Goal: Find specific page/section: Find specific page/section

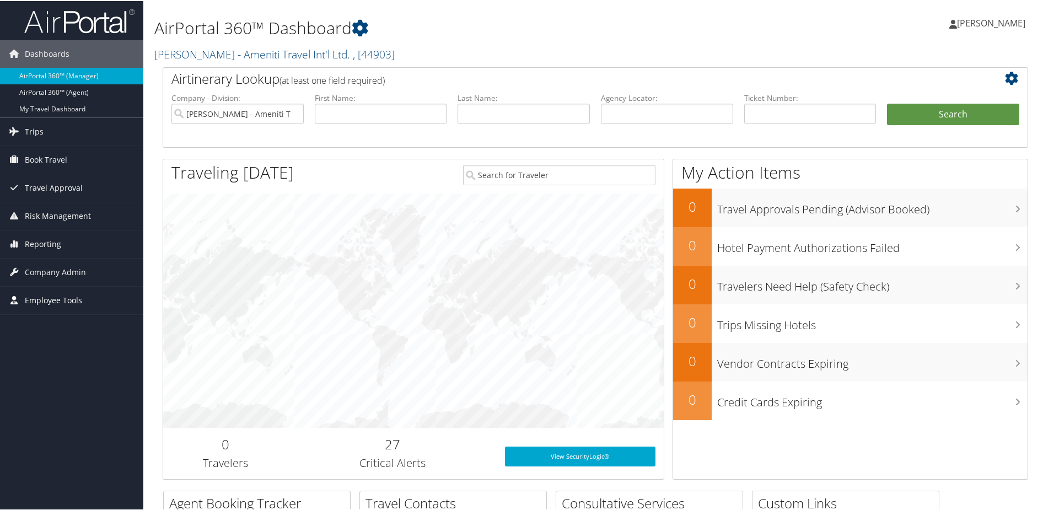
click at [56, 298] on span "Employee Tools" at bounding box center [53, 300] width 57 height 28
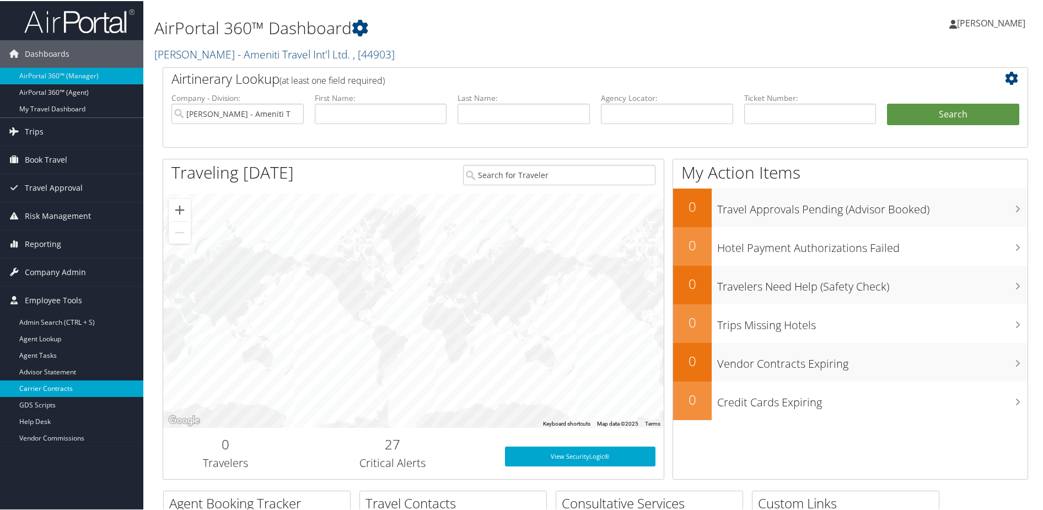
click at [61, 386] on link "Carrier Contracts" at bounding box center [71, 387] width 143 height 17
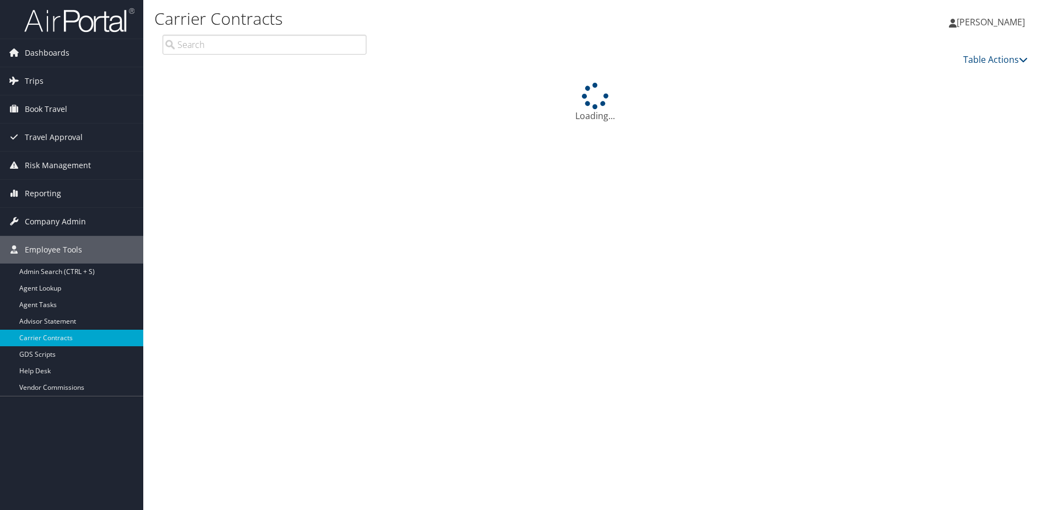
click at [205, 41] on input "search" at bounding box center [265, 45] width 204 height 20
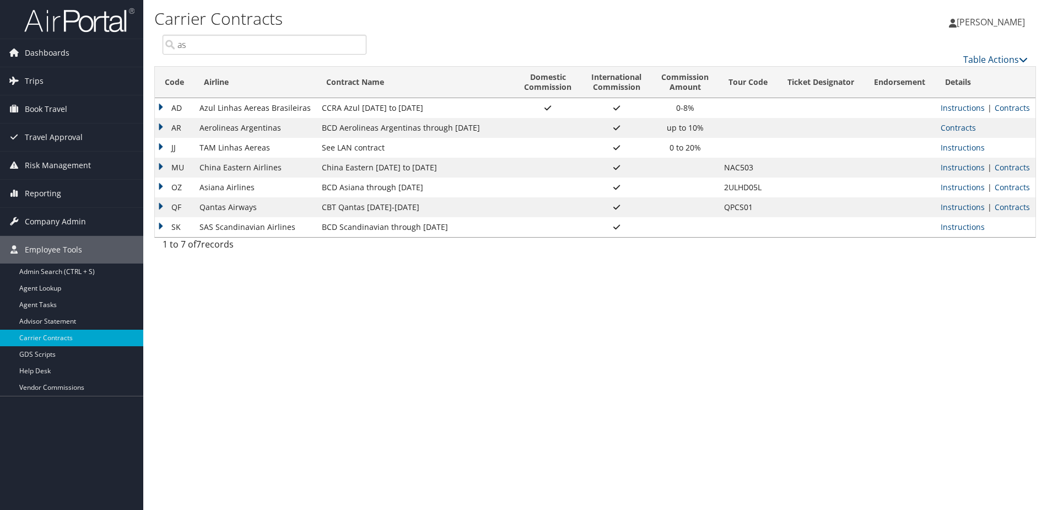
type input "a"
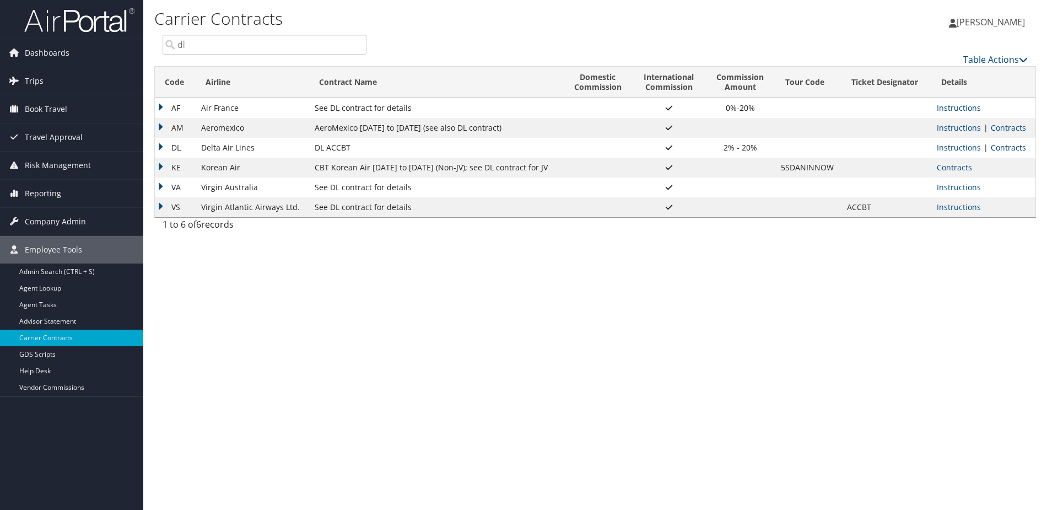
type input "dl"
click at [1007, 148] on link "Contracts" at bounding box center [1008, 147] width 35 height 10
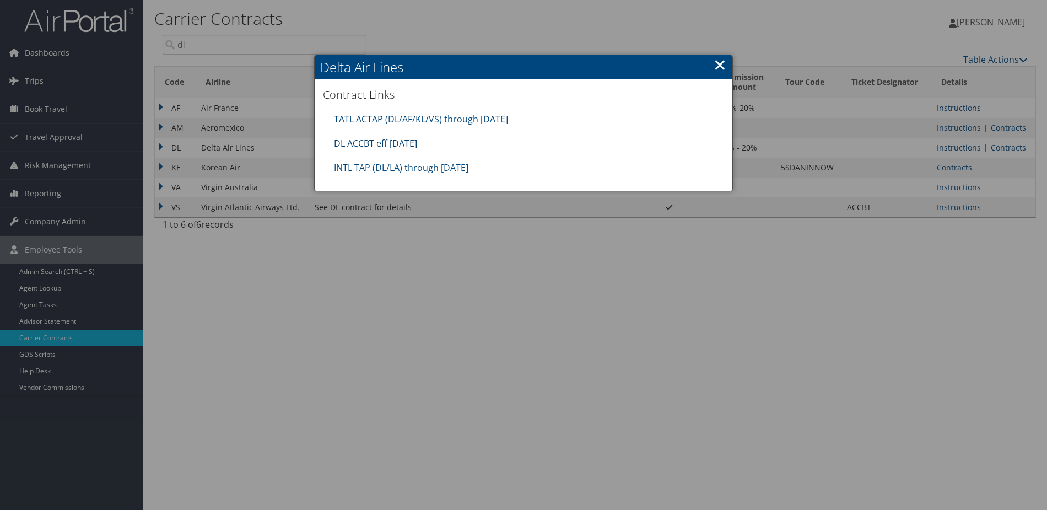
click at [398, 143] on link "DL ACCBT eff Aug 2025" at bounding box center [375, 143] width 83 height 12
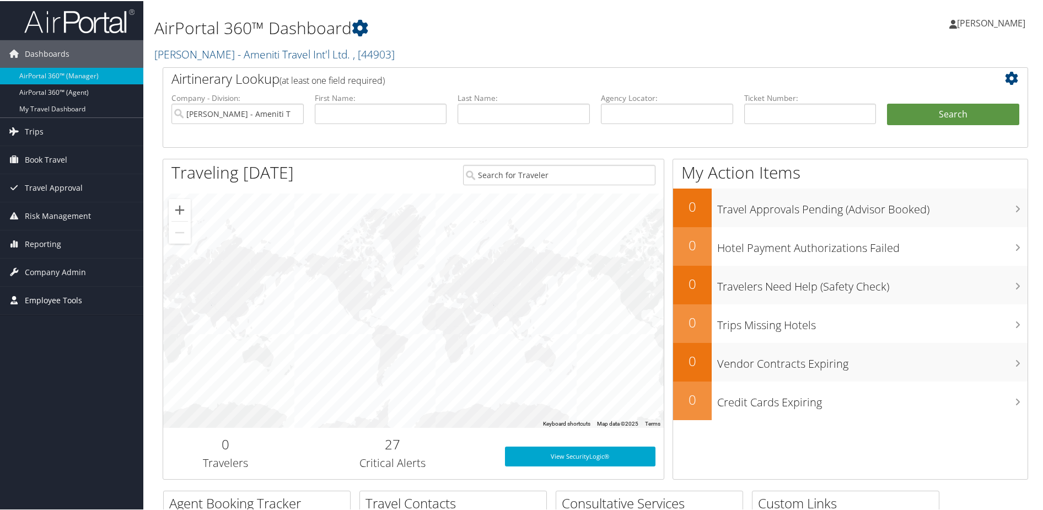
click at [41, 296] on span "Employee Tools" at bounding box center [53, 300] width 57 height 28
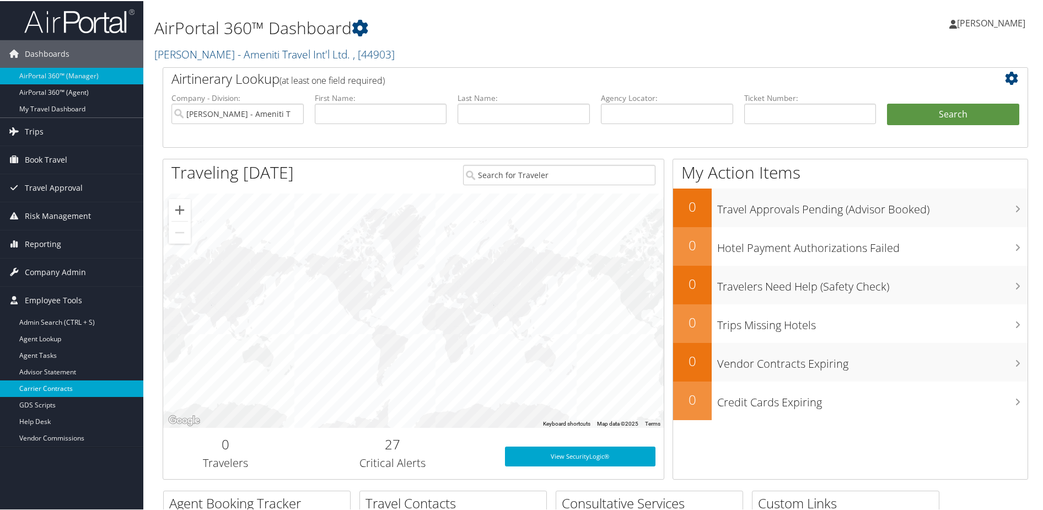
click at [58, 388] on link "Carrier Contracts" at bounding box center [71, 387] width 143 height 17
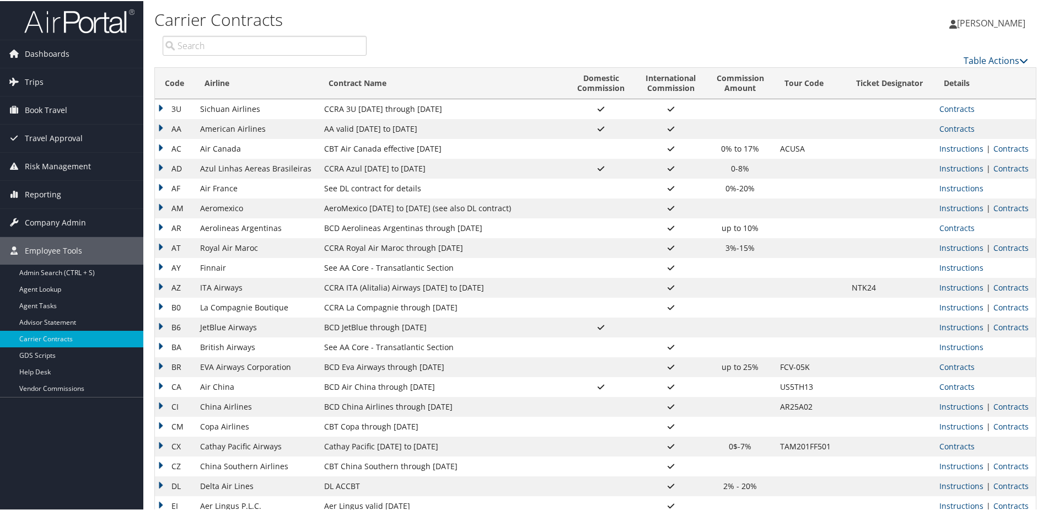
click at [215, 49] on input "search" at bounding box center [265, 45] width 204 height 20
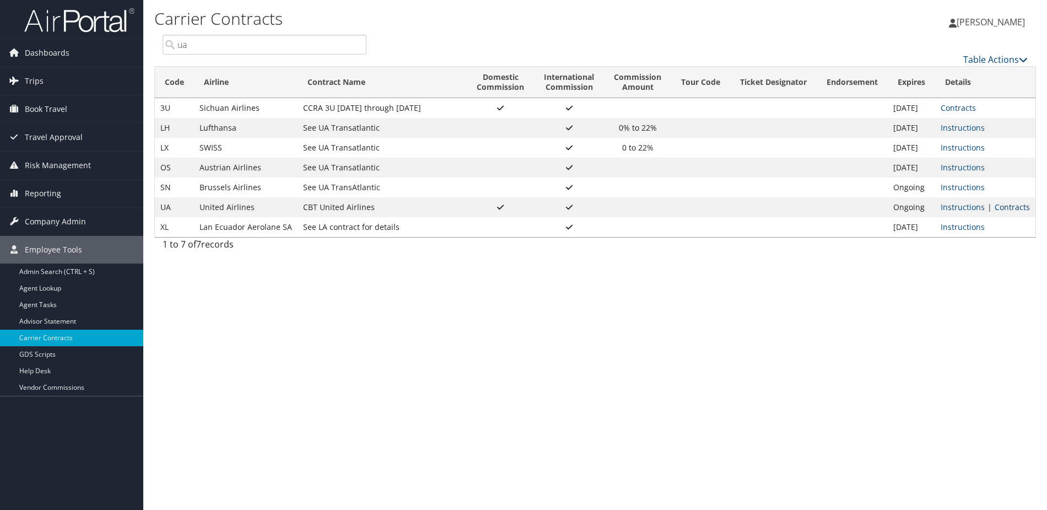
type input "ua"
click at [1009, 206] on link "Contracts" at bounding box center [1012, 207] width 35 height 10
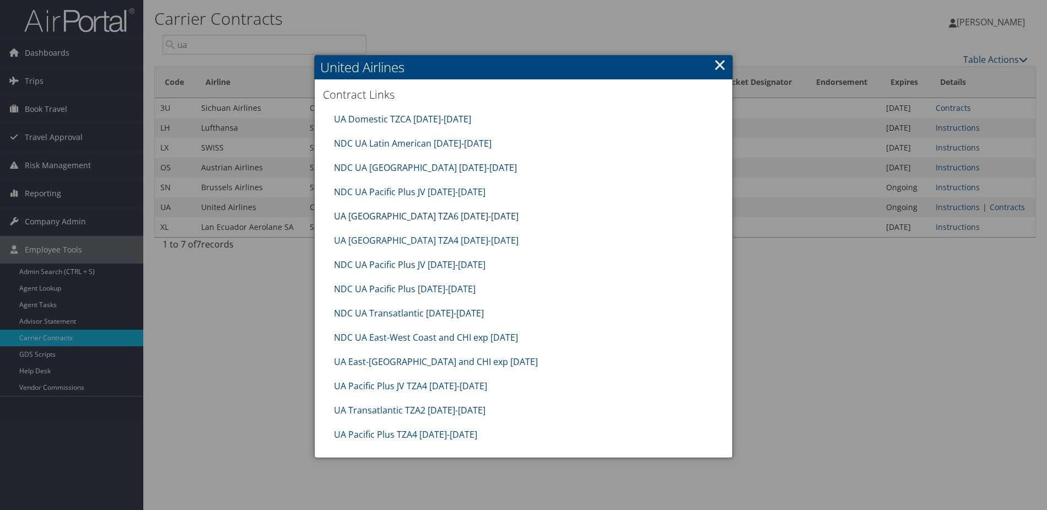
click at [404, 211] on link "UA Latin America TZA6 10.01.25-1.31.26" at bounding box center [426, 216] width 185 height 12
click at [717, 67] on link "×" at bounding box center [720, 64] width 13 height 22
